Goal: Task Accomplishment & Management: Use online tool/utility

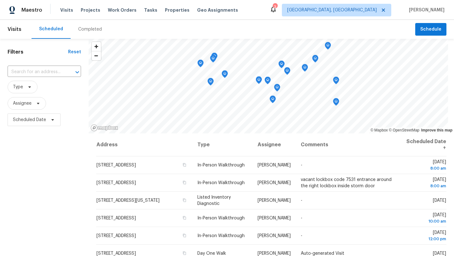
scroll to position [80, 0]
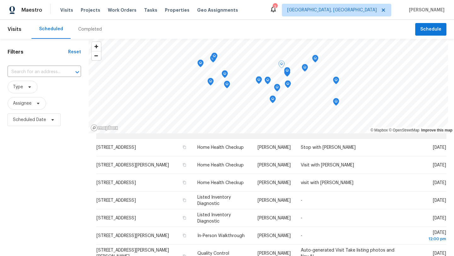
scroll to position [167, 0]
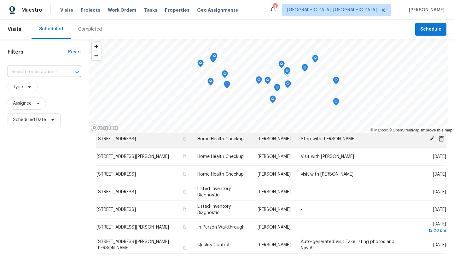
click at [431, 139] on icon at bounding box center [431, 138] width 5 height 5
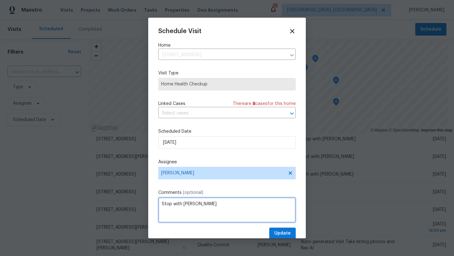
click at [162, 204] on textarea "Stop with Mark" at bounding box center [226, 209] width 137 height 25
type textarea "1 Stop with Mark"
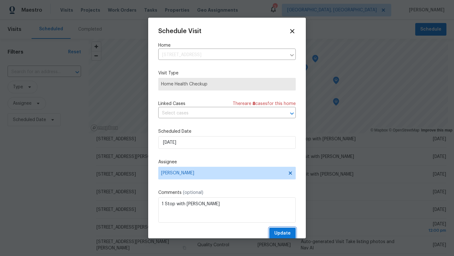
click at [283, 234] on span "Update" at bounding box center [282, 233] width 16 height 8
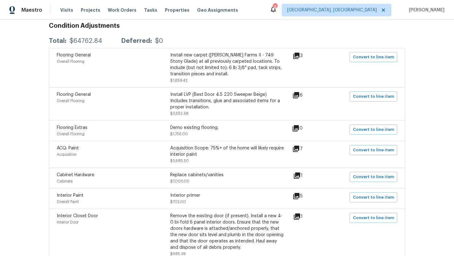
scroll to position [113, 0]
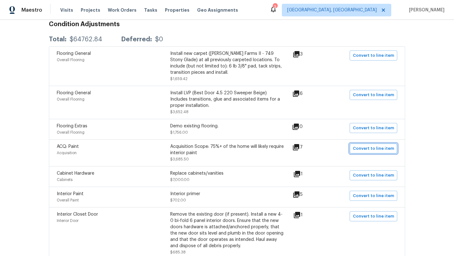
click at [378, 149] on span "Convert to line item" at bounding box center [373, 148] width 41 height 7
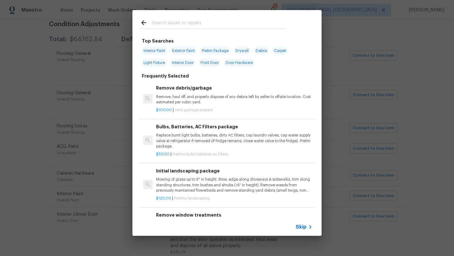
click at [153, 49] on span "Interior Paint" at bounding box center [154, 50] width 26 height 9
type input "Interior Paint"
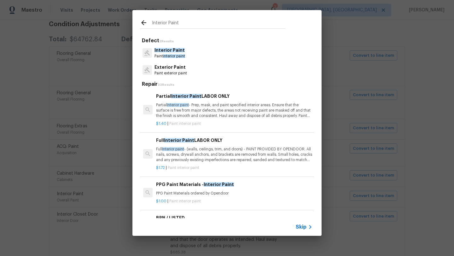
click at [175, 159] on p "Full Interior paint - (walls, ceilings, trim, and doors) - PAINT PROVIDED BY OP…" at bounding box center [234, 154] width 156 height 16
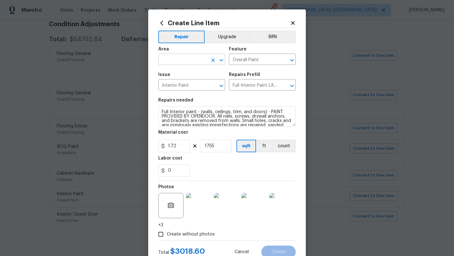
click at [164, 60] on input "text" at bounding box center [182, 60] width 49 height 10
click at [170, 84] on li "Interior Overall" at bounding box center [191, 84] width 67 height 10
type input "Interior Overall"
click at [274, 251] on span "Create" at bounding box center [278, 251] width 14 height 5
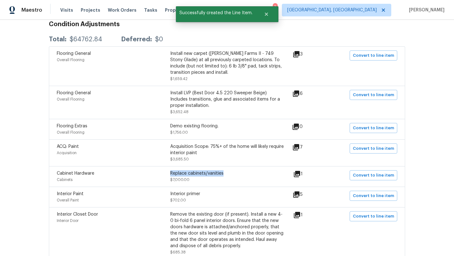
drag, startPoint x: 224, startPoint y: 172, endPoint x: 171, endPoint y: 174, distance: 52.6
click at [171, 174] on div "Replace cabinets/vanities" at bounding box center [226, 173] width 113 height 6
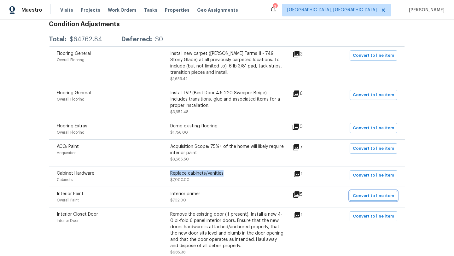
click at [359, 196] on span "Convert to line item" at bounding box center [373, 195] width 41 height 7
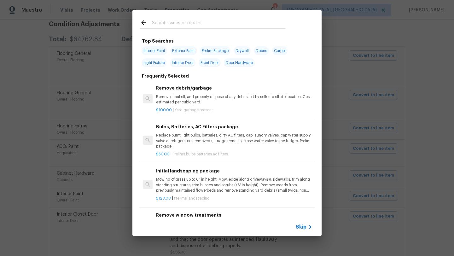
click at [157, 50] on span "Interior Paint" at bounding box center [154, 50] width 26 height 9
type input "Interior Paint"
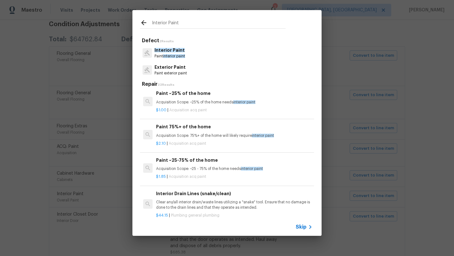
click at [167, 50] on span "Interior Paint" at bounding box center [169, 50] width 30 height 4
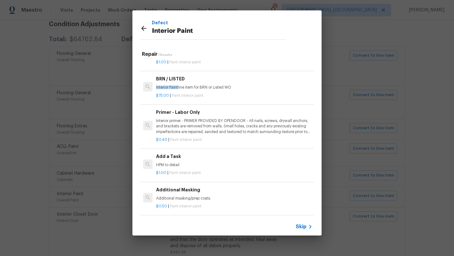
click at [179, 119] on p "Interior primer - PRIMER PROVIDED BY OPENDOOR - All nails, screws, drywall anch…" at bounding box center [234, 126] width 156 height 16
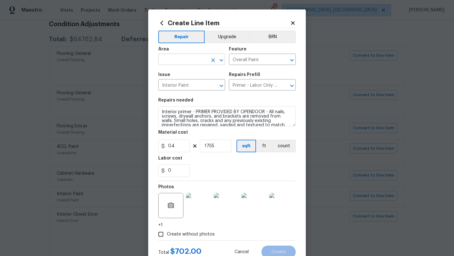
click at [176, 58] on input "text" at bounding box center [182, 60] width 49 height 10
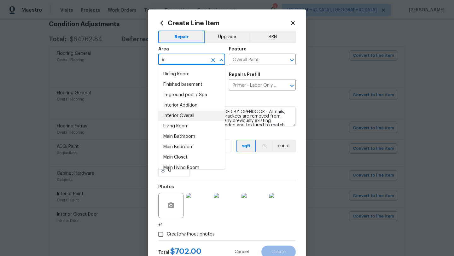
click at [196, 113] on li "Interior Overall" at bounding box center [191, 116] width 67 height 10
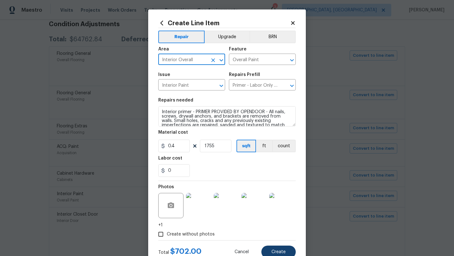
type input "Interior Overall"
click at [274, 252] on span "Create" at bounding box center [278, 251] width 14 height 5
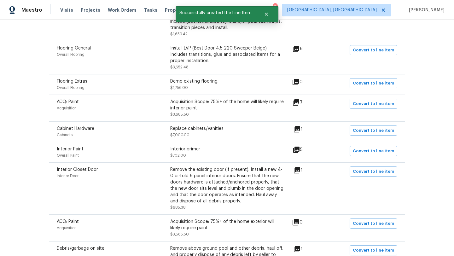
scroll to position [177, 0]
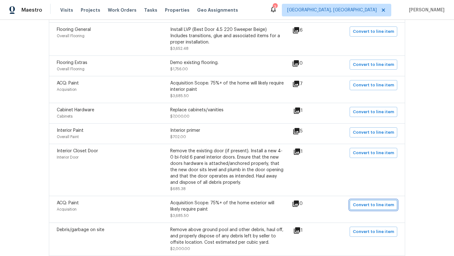
click at [363, 206] on span "Convert to line item" at bounding box center [373, 204] width 41 height 7
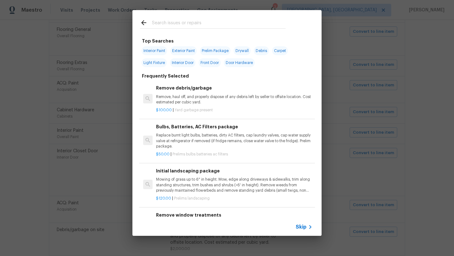
click at [184, 51] on span "Exterior Paint" at bounding box center [183, 50] width 26 height 9
type input "Exterior Paint"
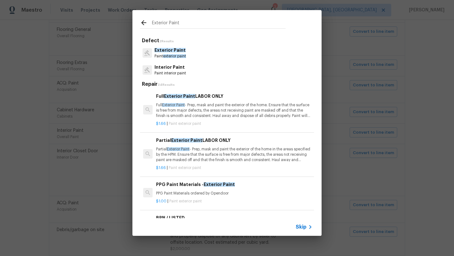
click at [191, 115] on p "Full Exterior Paint - Prep, mask and paint the exterior of the home. Ensure tha…" at bounding box center [234, 110] width 156 height 16
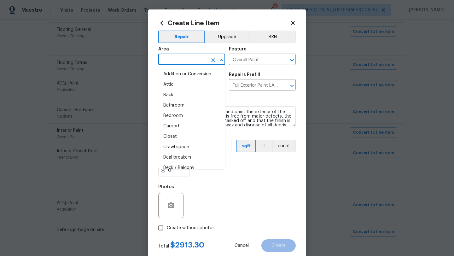
click at [186, 57] on input "text" at bounding box center [182, 60] width 49 height 10
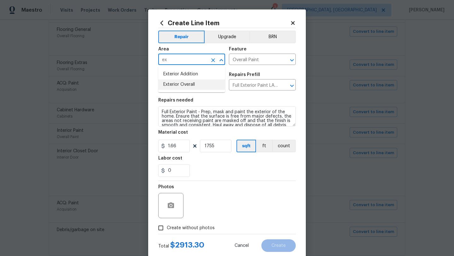
click at [184, 87] on li "Exterior Overall" at bounding box center [191, 84] width 67 height 10
type input "Exterior Overall"
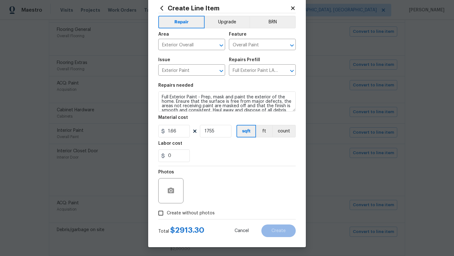
scroll to position [16, 0]
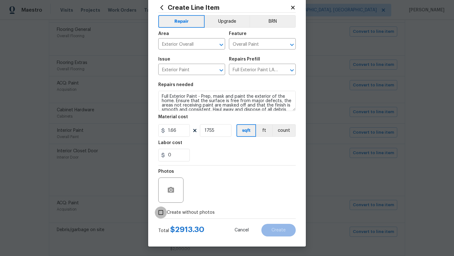
click at [165, 213] on input "Create without photos" at bounding box center [161, 212] width 12 height 12
checkbox input "true"
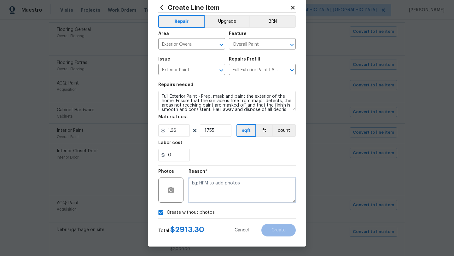
click at [209, 190] on textarea at bounding box center [241, 189] width 107 height 25
type textarea "desk"
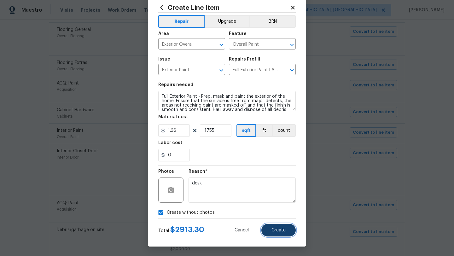
click at [281, 229] on span "Create" at bounding box center [278, 230] width 14 height 5
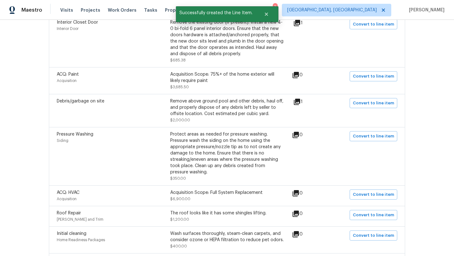
scroll to position [307, 0]
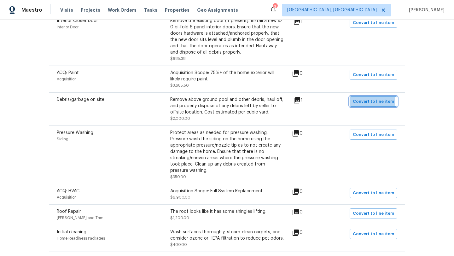
click at [359, 102] on span "Convert to line item" at bounding box center [373, 101] width 41 height 7
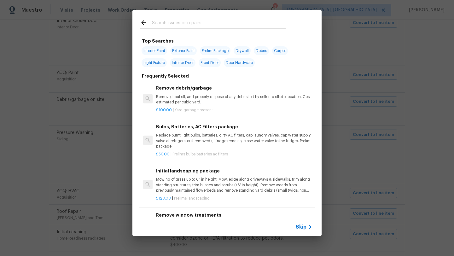
click at [180, 21] on input "text" at bounding box center [219, 23] width 134 height 9
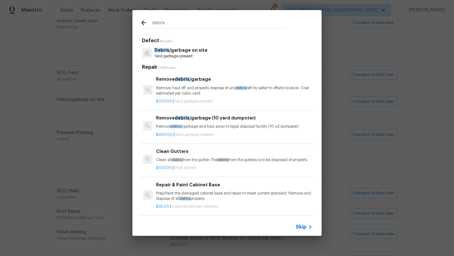
type input "debris"
click at [200, 92] on p "Remove, haul off, and properly dispose of any debris left by seller to offsite …" at bounding box center [234, 90] width 156 height 11
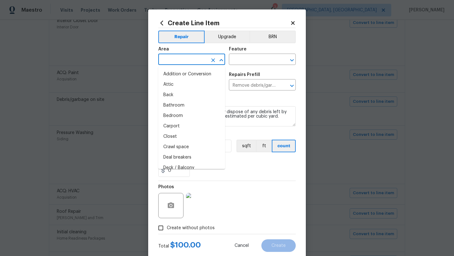
click at [179, 60] on input "text" at bounding box center [182, 60] width 49 height 10
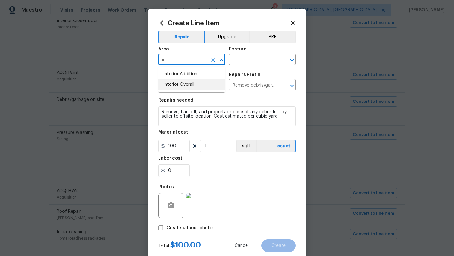
click at [188, 82] on li "Interior Overall" at bounding box center [191, 84] width 67 height 10
type input "Interior Overall"
click at [237, 58] on input "text" at bounding box center [253, 60] width 49 height 10
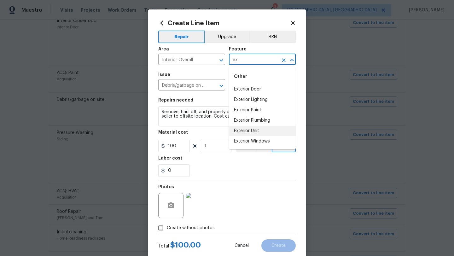
click at [247, 130] on li "Exterior Unit" at bounding box center [262, 131] width 67 height 10
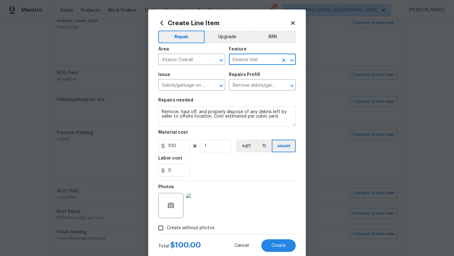
type input "Exterior Unit"
click at [211, 145] on input "1" at bounding box center [216, 146] width 32 height 13
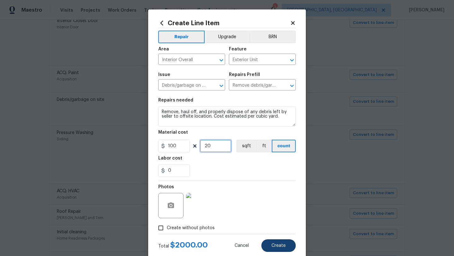
type input "20"
click at [273, 246] on span "Create" at bounding box center [278, 245] width 14 height 5
